Goal: Task Accomplishment & Management: Manage account settings

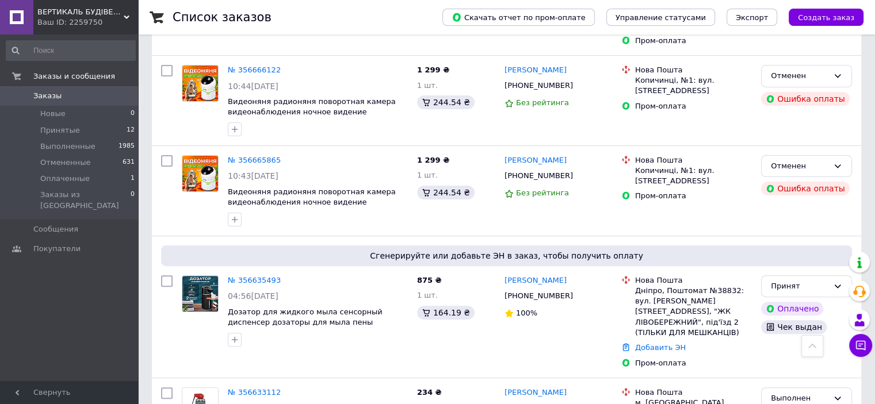
scroll to position [460, 0]
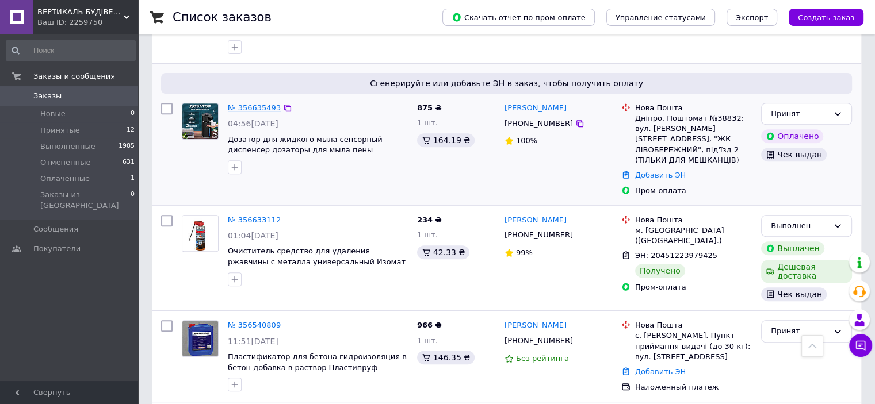
click at [257, 104] on link "№ 356635493" at bounding box center [254, 108] width 53 height 9
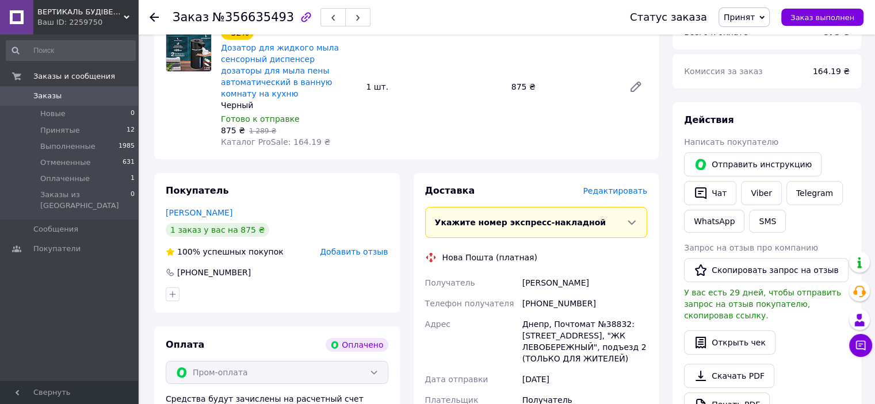
scroll to position [288, 0]
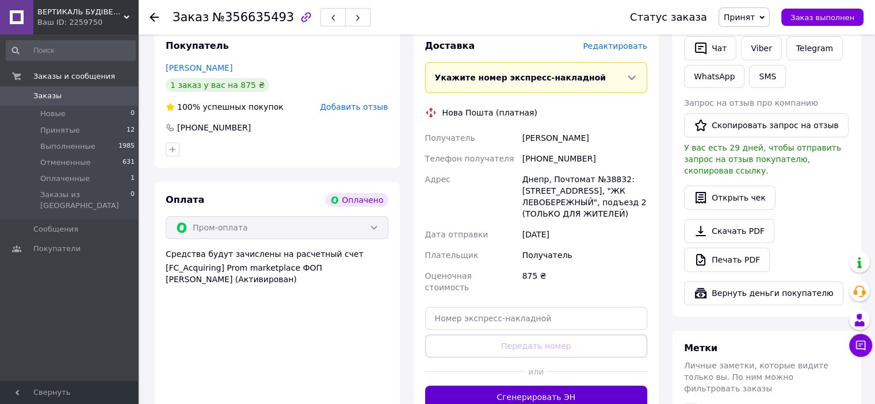
click at [472, 386] on button "Сгенерировать ЭН" at bounding box center [536, 397] width 223 height 23
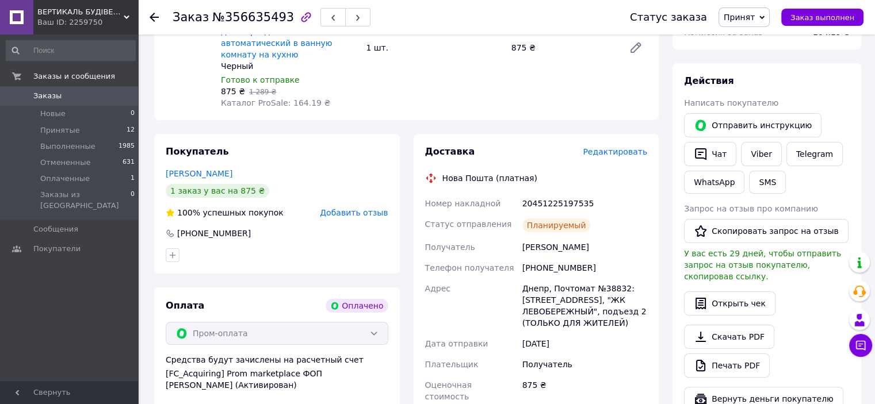
scroll to position [230, 0]
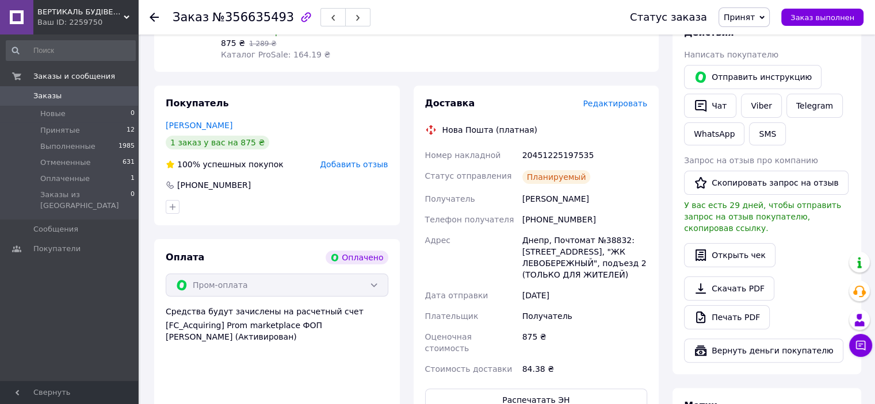
click at [61, 97] on span "Заказы" at bounding box center [69, 96] width 73 height 10
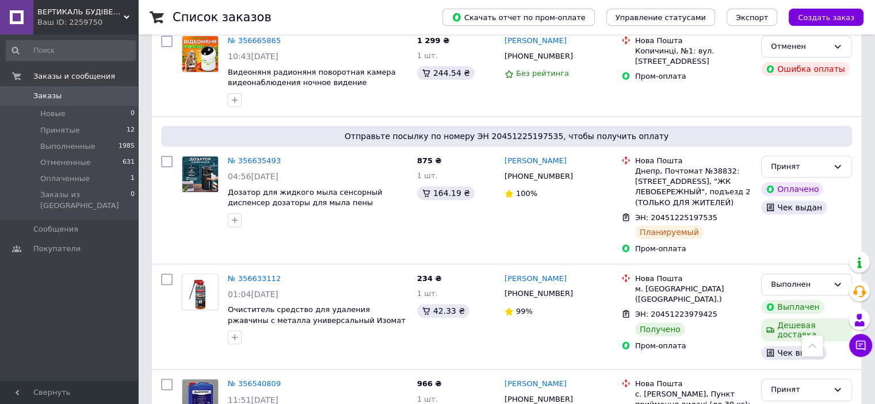
scroll to position [345, 0]
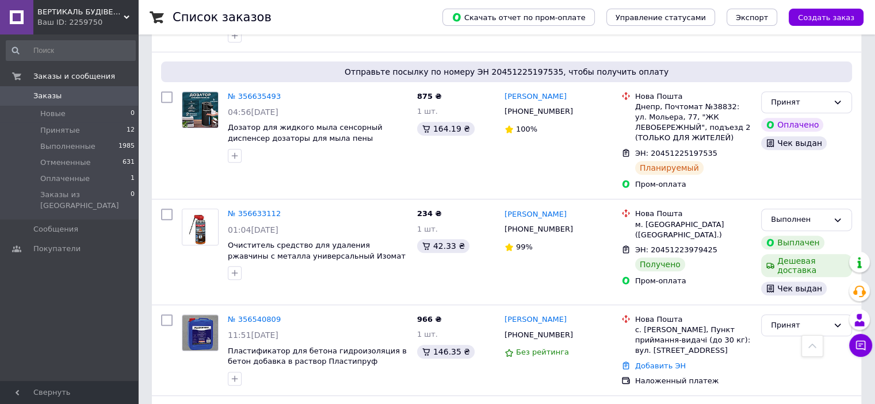
scroll to position [403, 0]
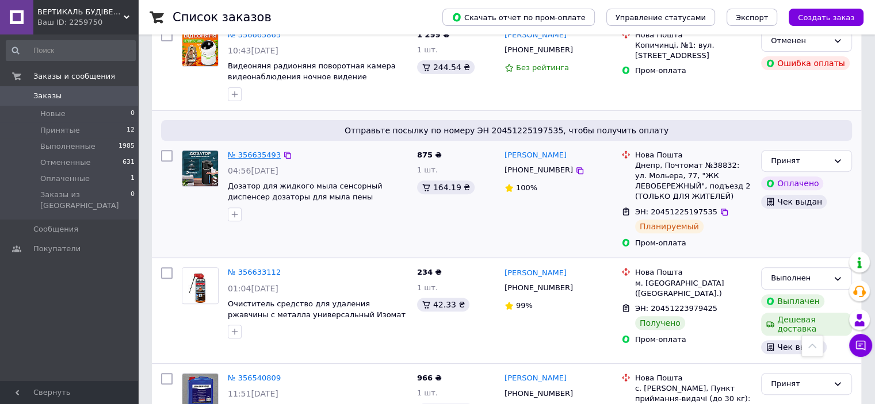
click at [269, 151] on link "№ 356635493" at bounding box center [254, 155] width 53 height 9
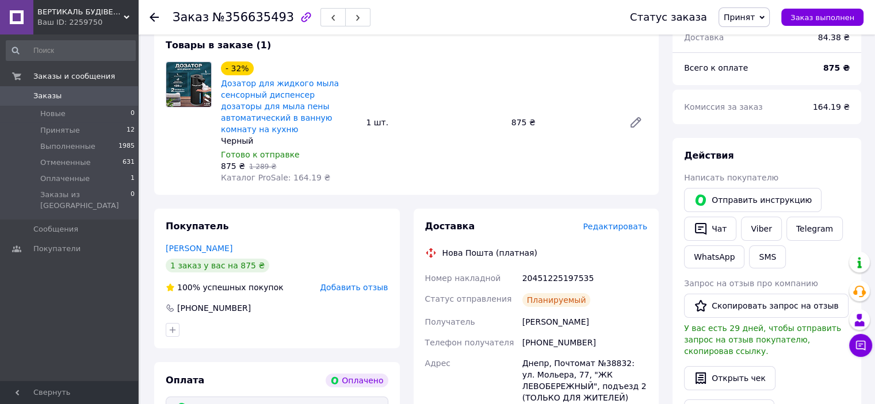
scroll to position [58, 0]
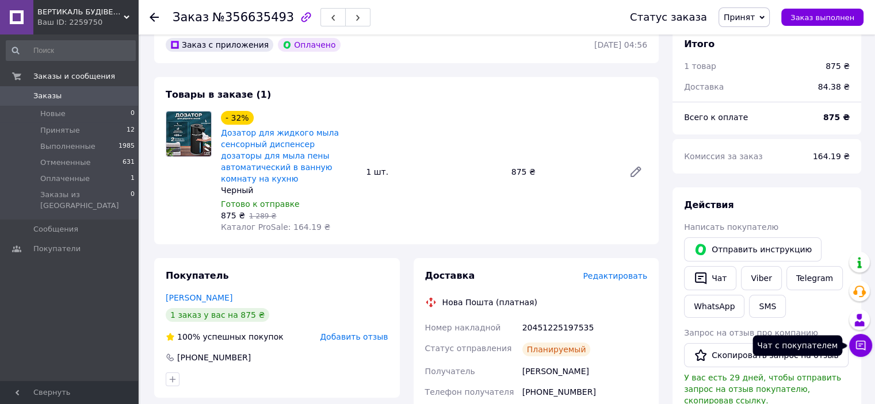
click at [862, 346] on icon at bounding box center [861, 346] width 12 height 12
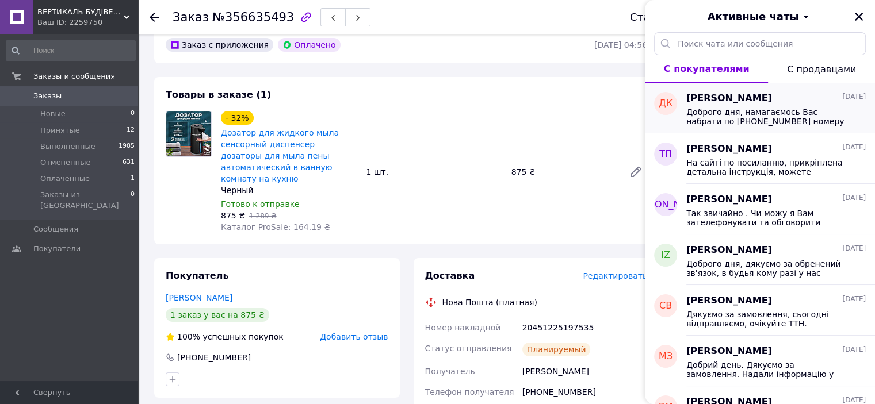
click at [739, 112] on span "Доброго дня, намагаємось Вас набрати по [PHONE_NUMBER] номеру але номер не обсл…" at bounding box center [767, 117] width 163 height 18
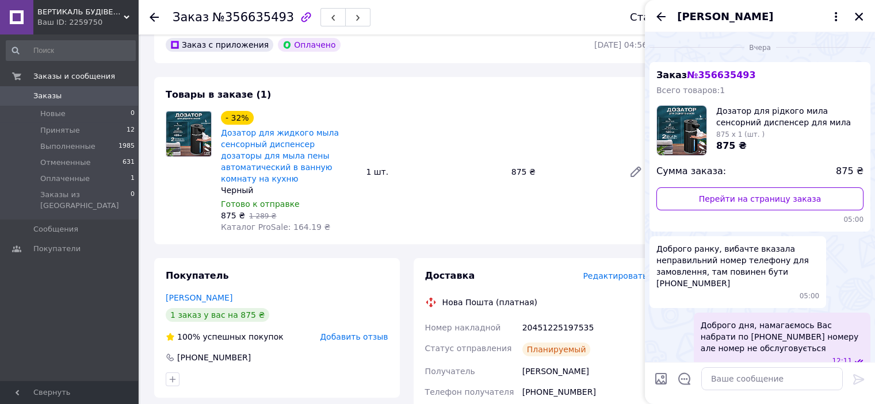
scroll to position [15, 0]
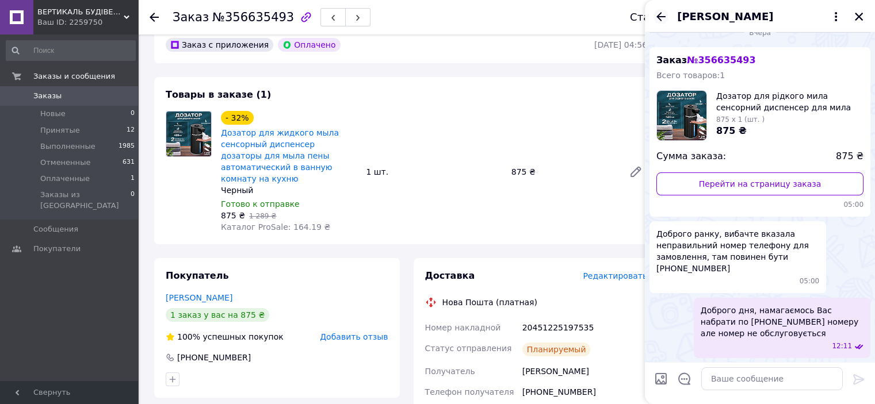
click at [655, 20] on icon "Назад" at bounding box center [661, 17] width 14 height 14
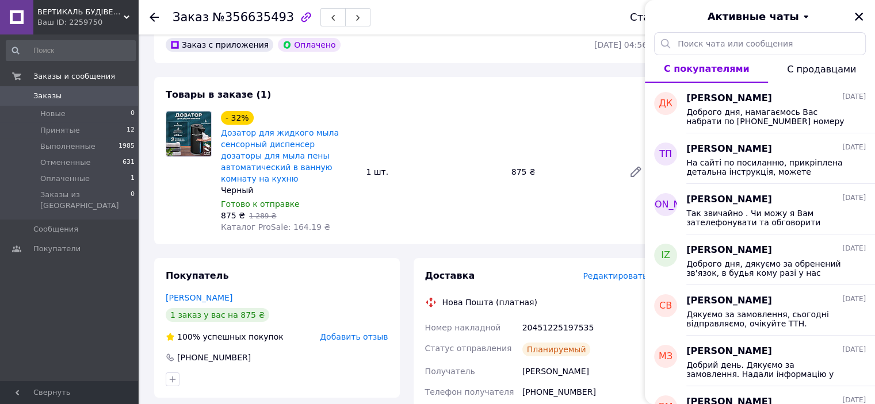
click at [656, 18] on div "Активные чаты" at bounding box center [760, 16] width 230 height 32
click at [607, 16] on div "Заказ №356635493" at bounding box center [390, 17] width 434 height 35
click at [864, 13] on button "Закрыть" at bounding box center [859, 17] width 14 height 14
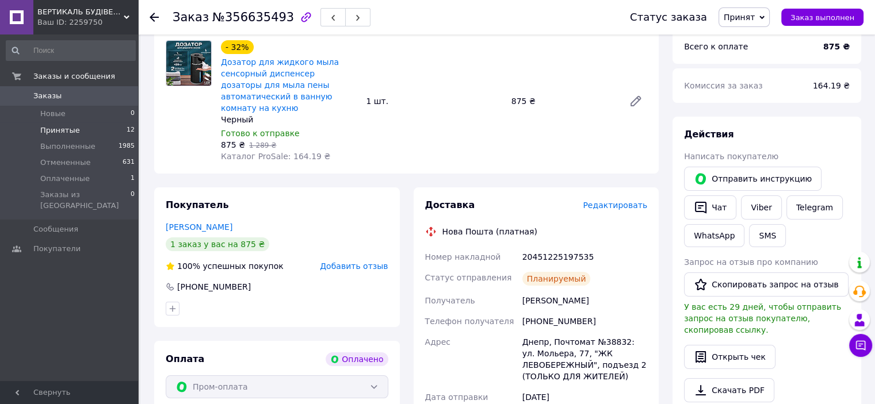
scroll to position [58, 0]
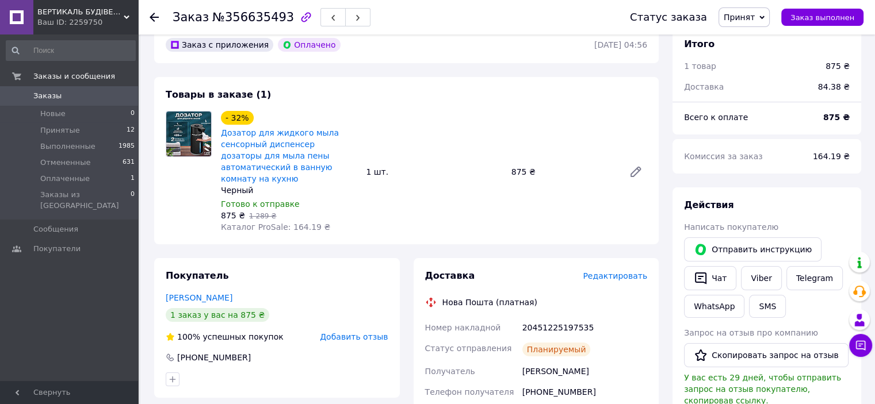
click at [48, 90] on link "Заказы 0" at bounding box center [71, 96] width 142 height 20
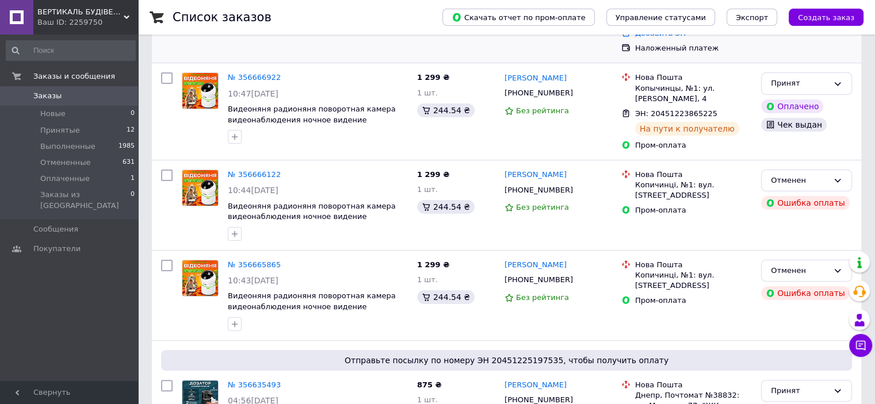
scroll to position [345, 0]
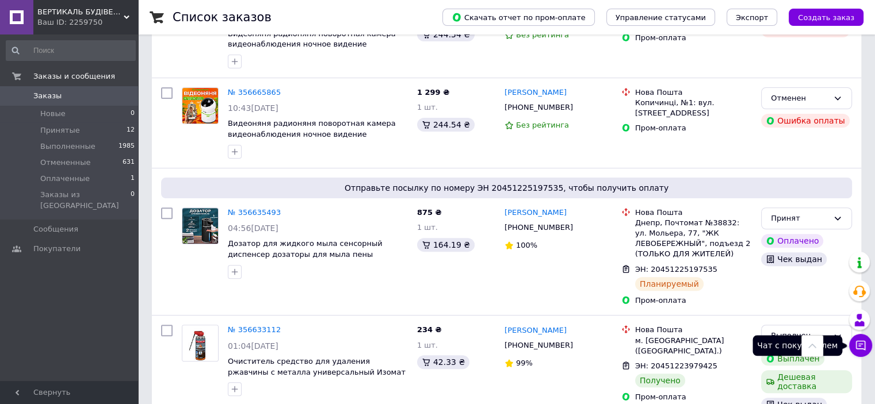
click at [858, 348] on icon at bounding box center [861, 346] width 12 height 12
